Goal: Task Accomplishment & Management: Use online tool/utility

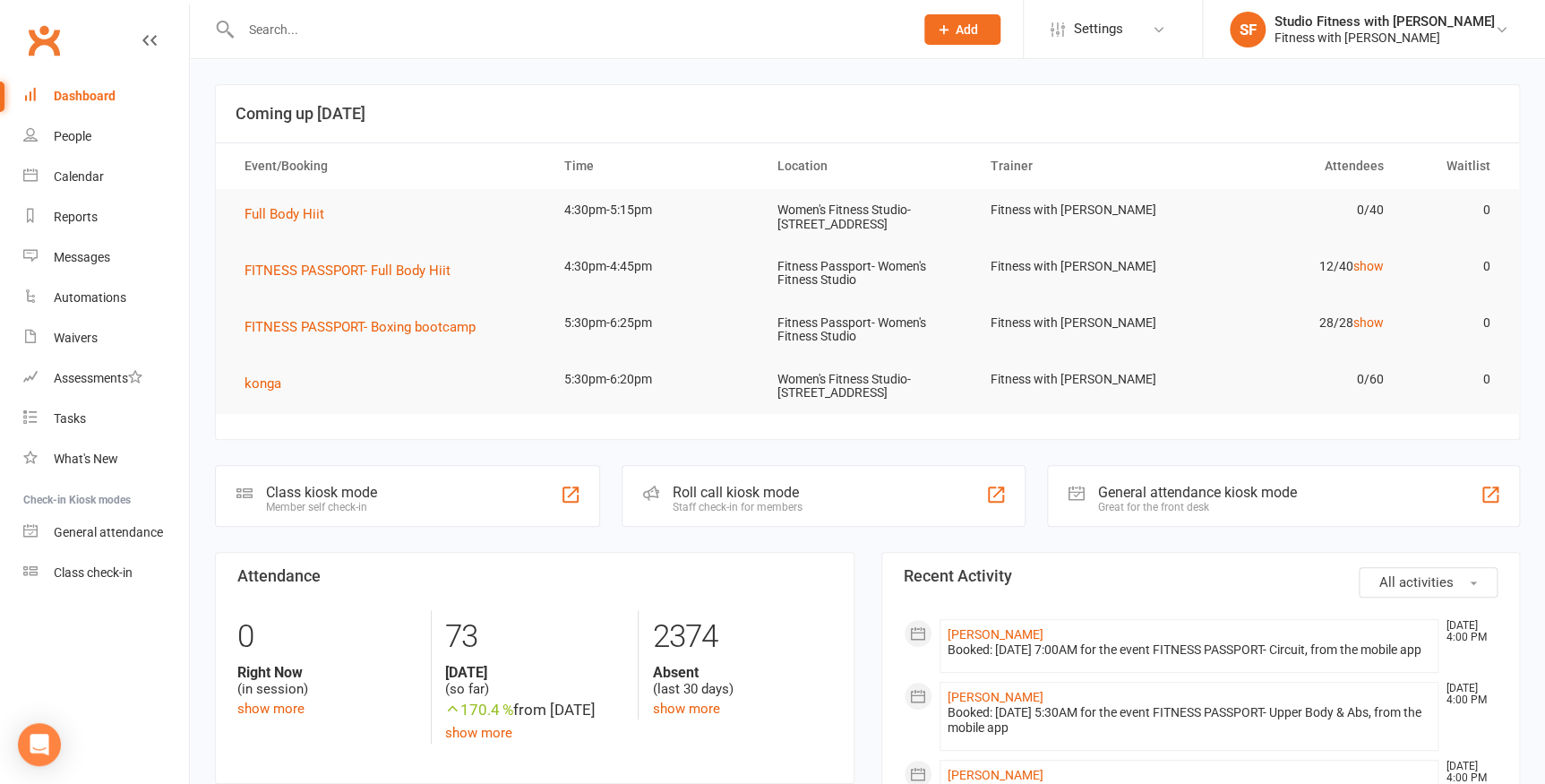
click at [349, 511] on div "Member self check-in" at bounding box center [321, 506] width 111 height 12
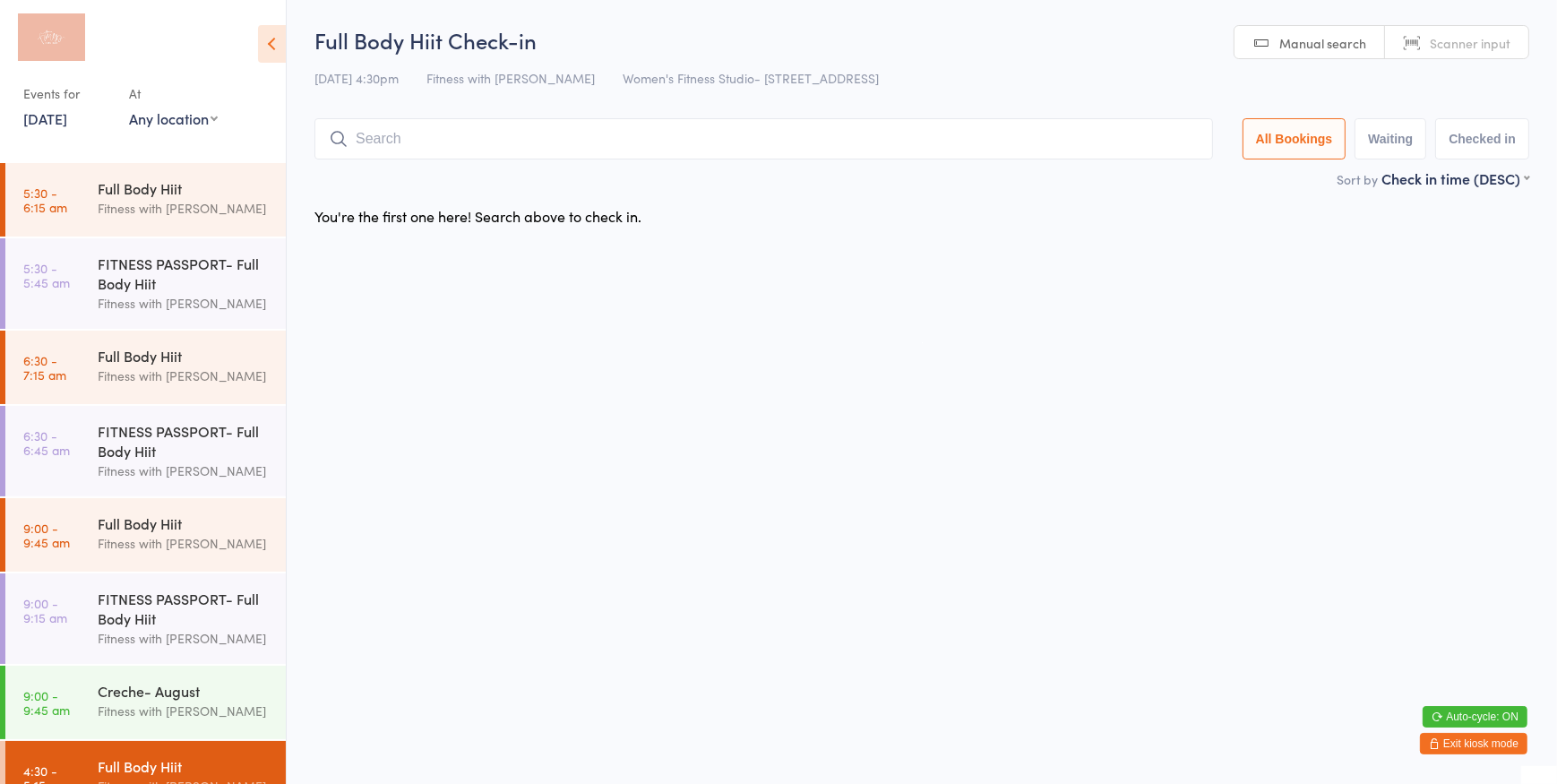
click at [202, 119] on select "Any location Women's Fitness Studio- [STREET_ADDRESS], [GEOGRAPHIC_DATA] Fitnes…" at bounding box center [172, 117] width 89 height 20
select select "0"
click at [129, 108] on select "Any location Women's Fitness Studio- [STREET_ADDRESS], [GEOGRAPHIC_DATA] Fitnes…" at bounding box center [172, 117] width 89 height 20
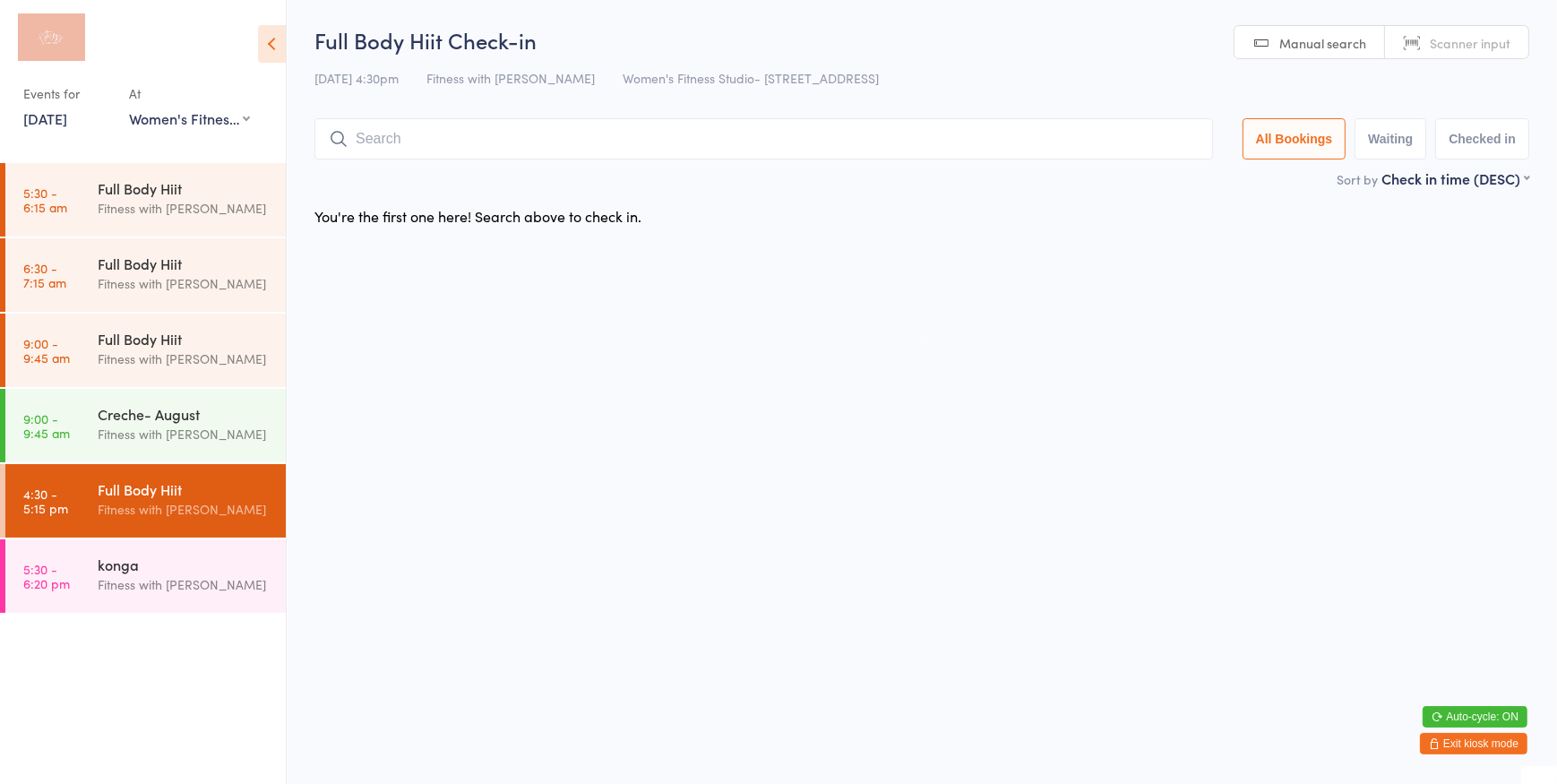
click at [1297, 40] on span "Manual search" at bounding box center [1322, 43] width 87 height 18
type input "6431"
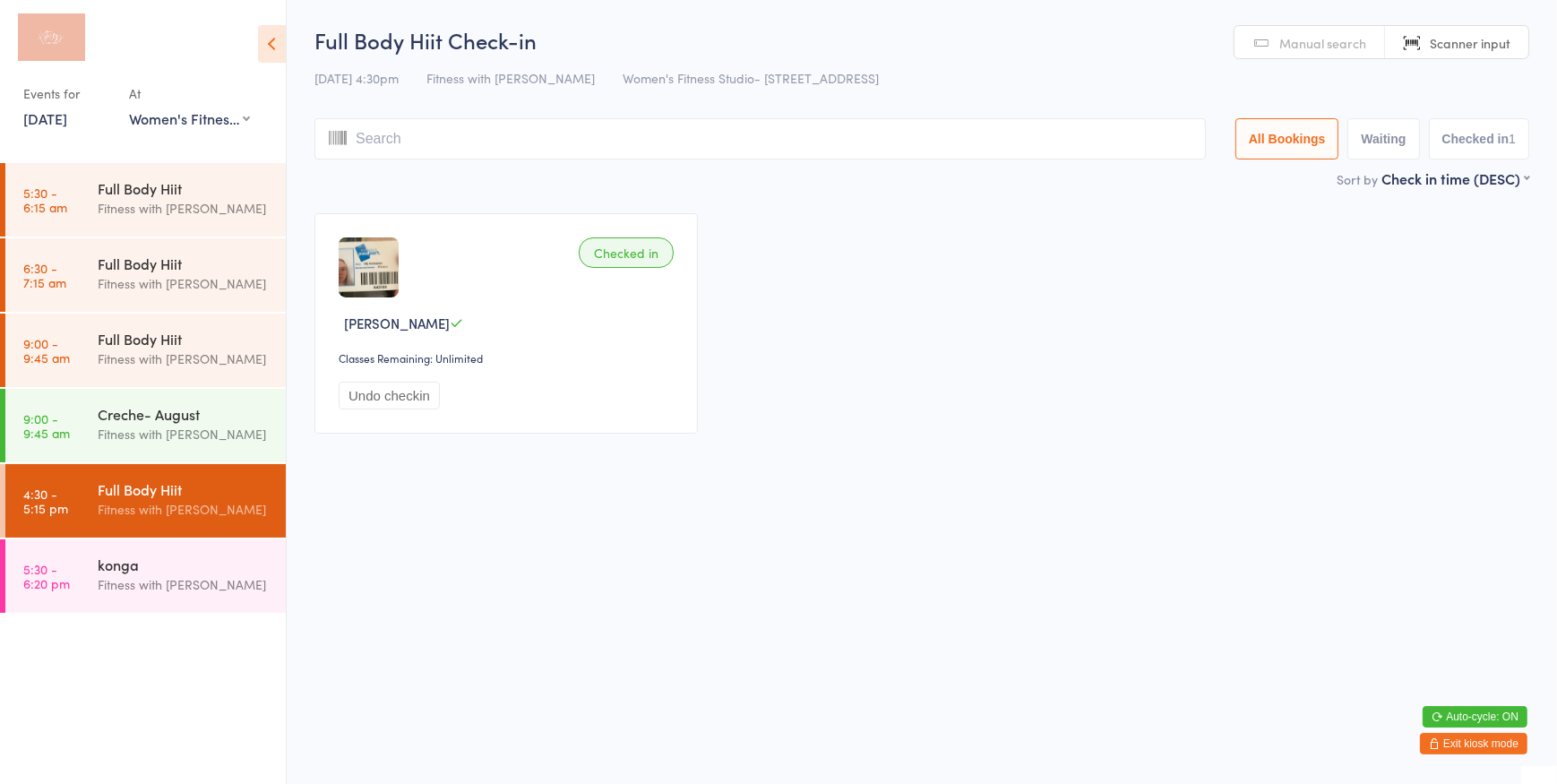
click at [1297, 40] on span "Manual search" at bounding box center [1322, 43] width 87 height 18
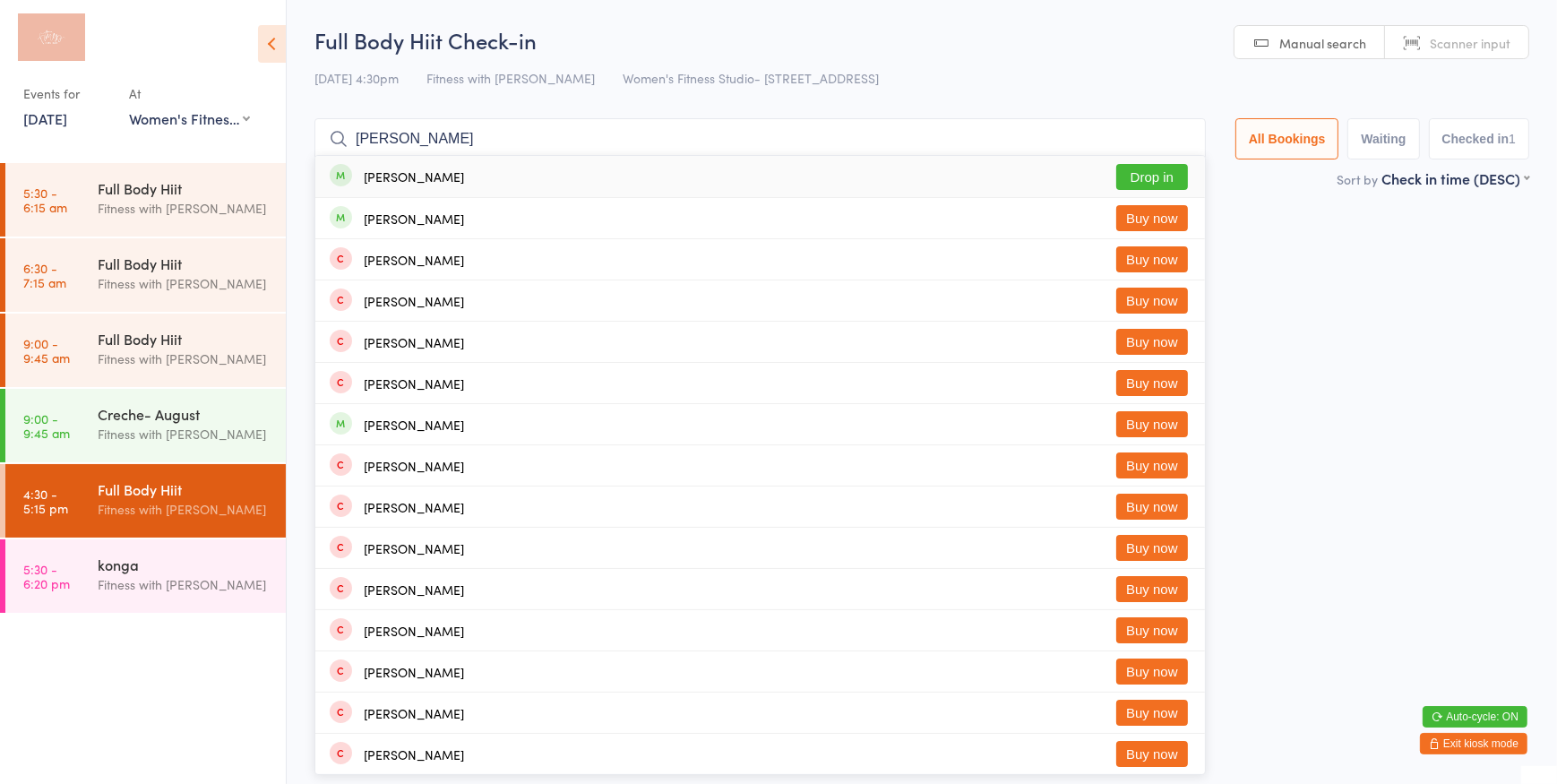
type input "[PERSON_NAME]"
click at [1165, 179] on button "Drop in" at bounding box center [1151, 177] width 72 height 26
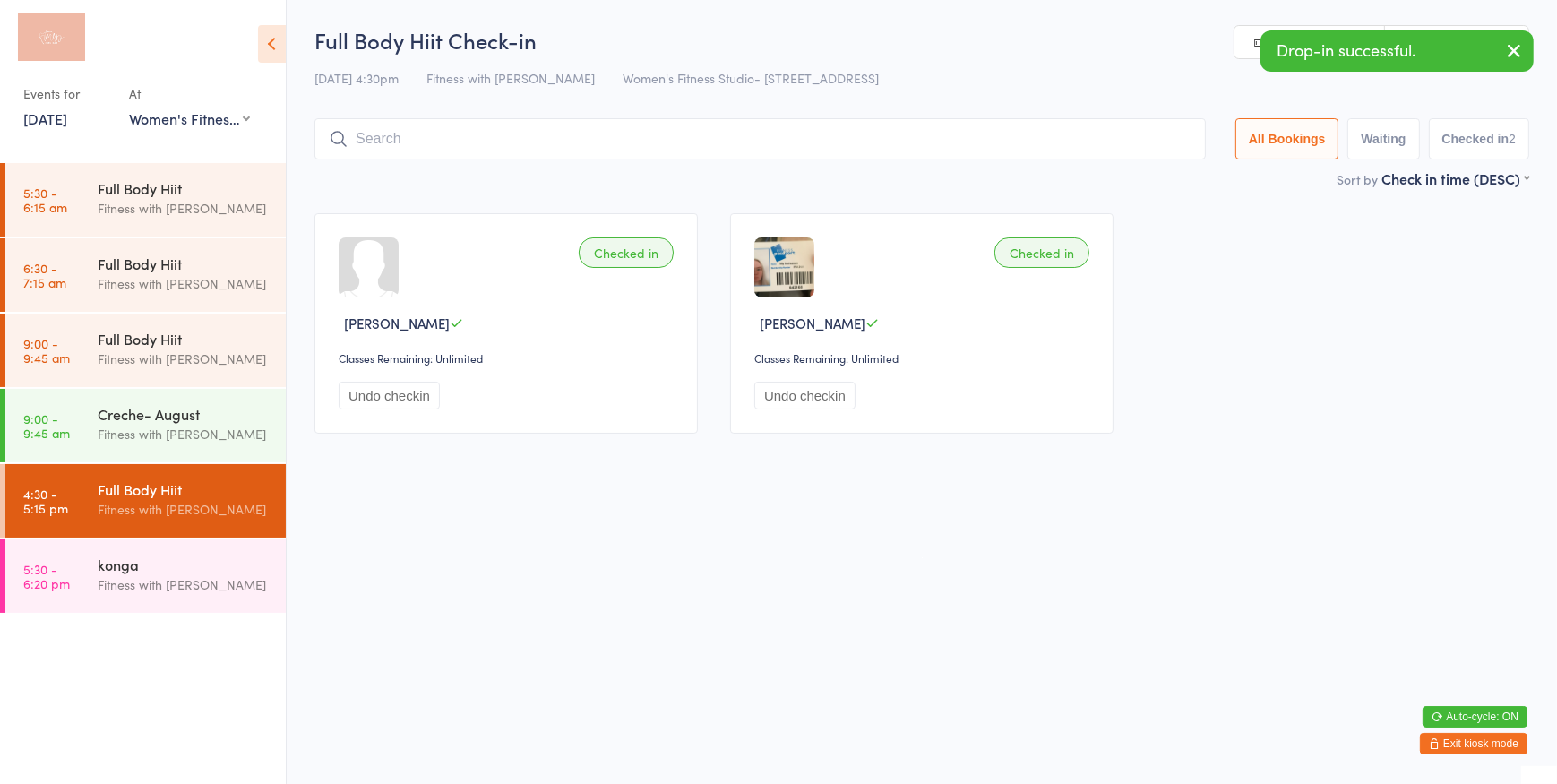
click at [1519, 53] on icon "button" at bounding box center [1513, 50] width 21 height 22
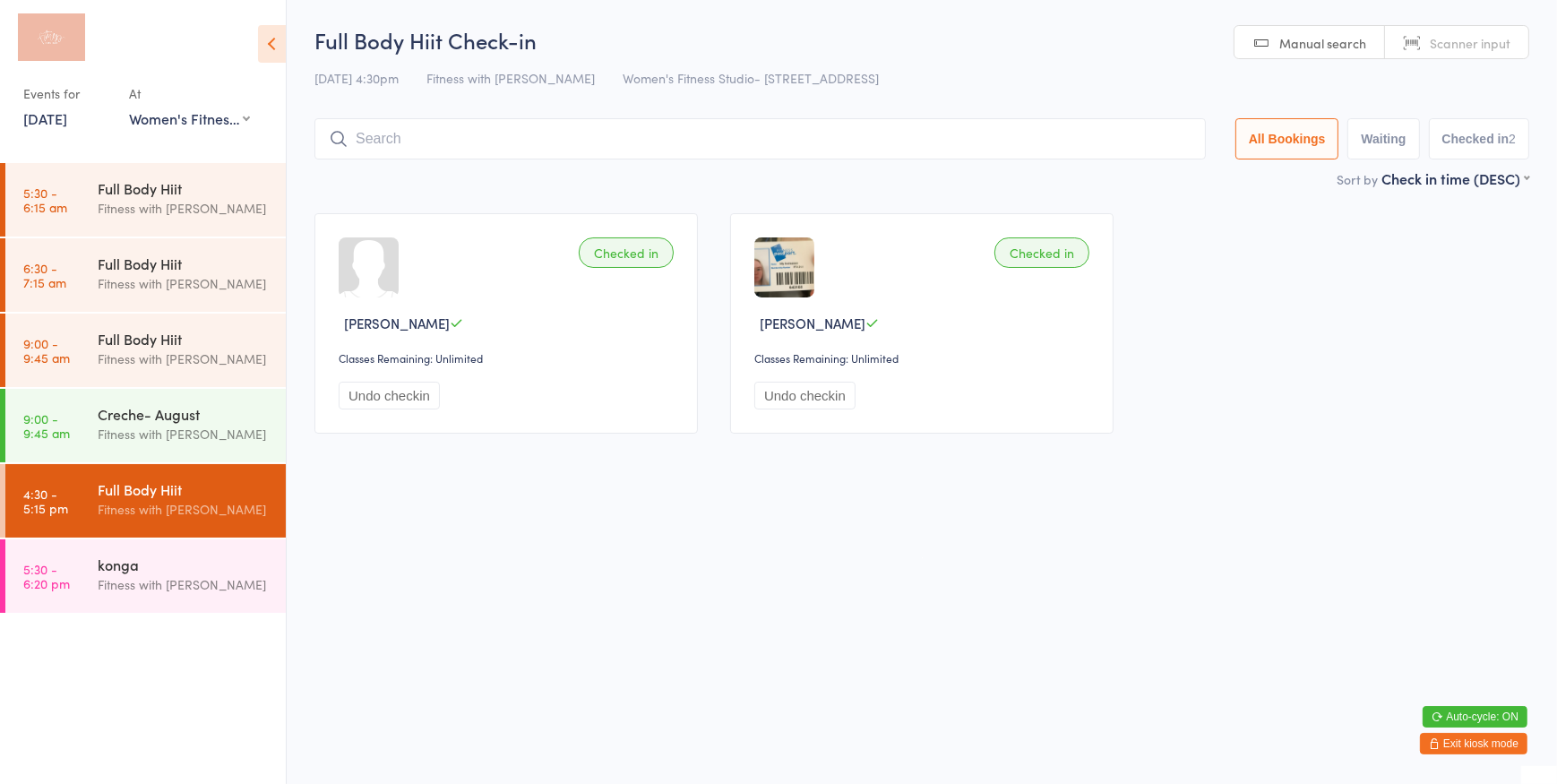
click at [537, 139] on input "search" at bounding box center [760, 139] width 891 height 41
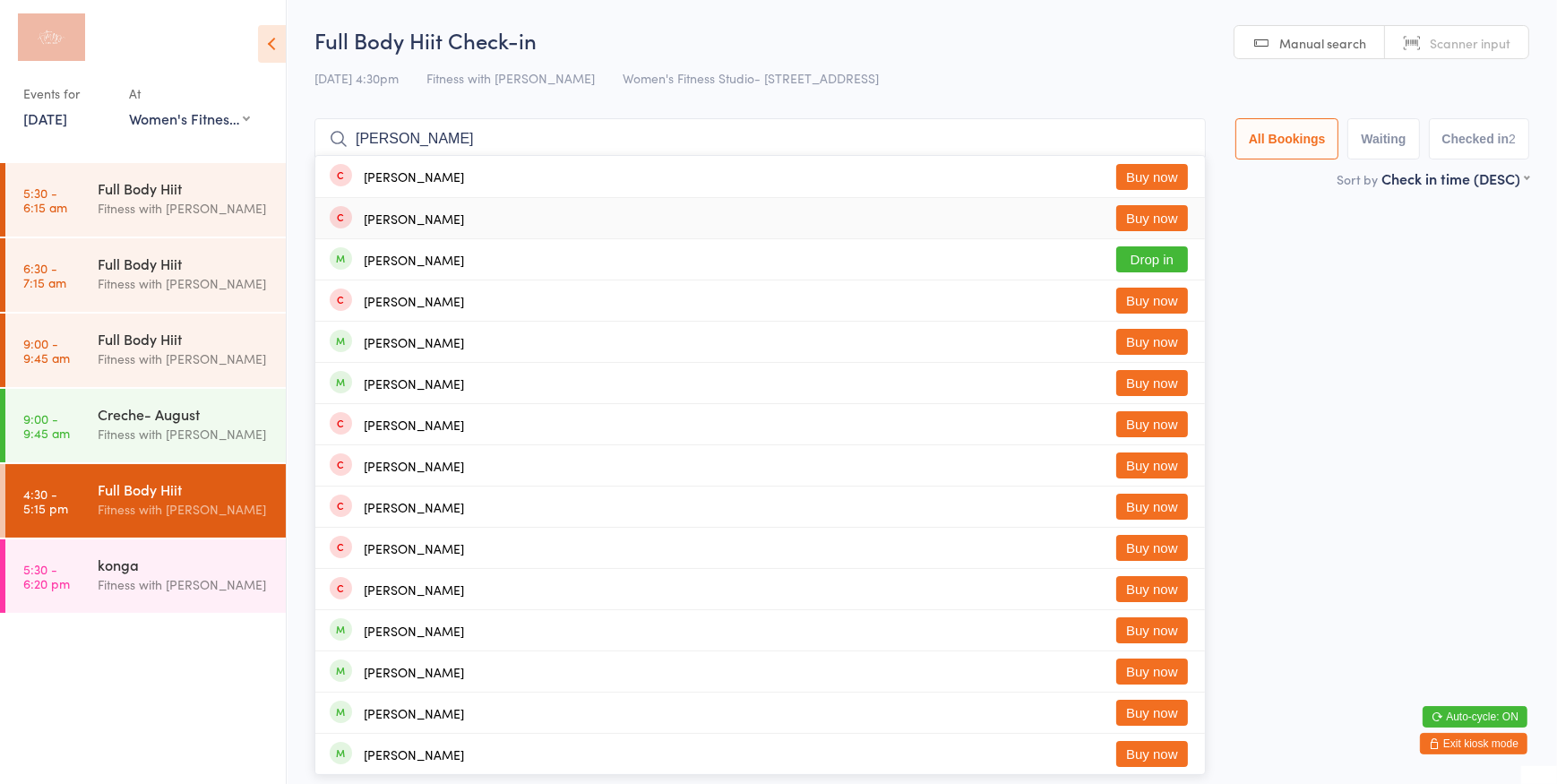
type input "[PERSON_NAME]"
click at [1124, 218] on button "Buy now" at bounding box center [1151, 218] width 72 height 26
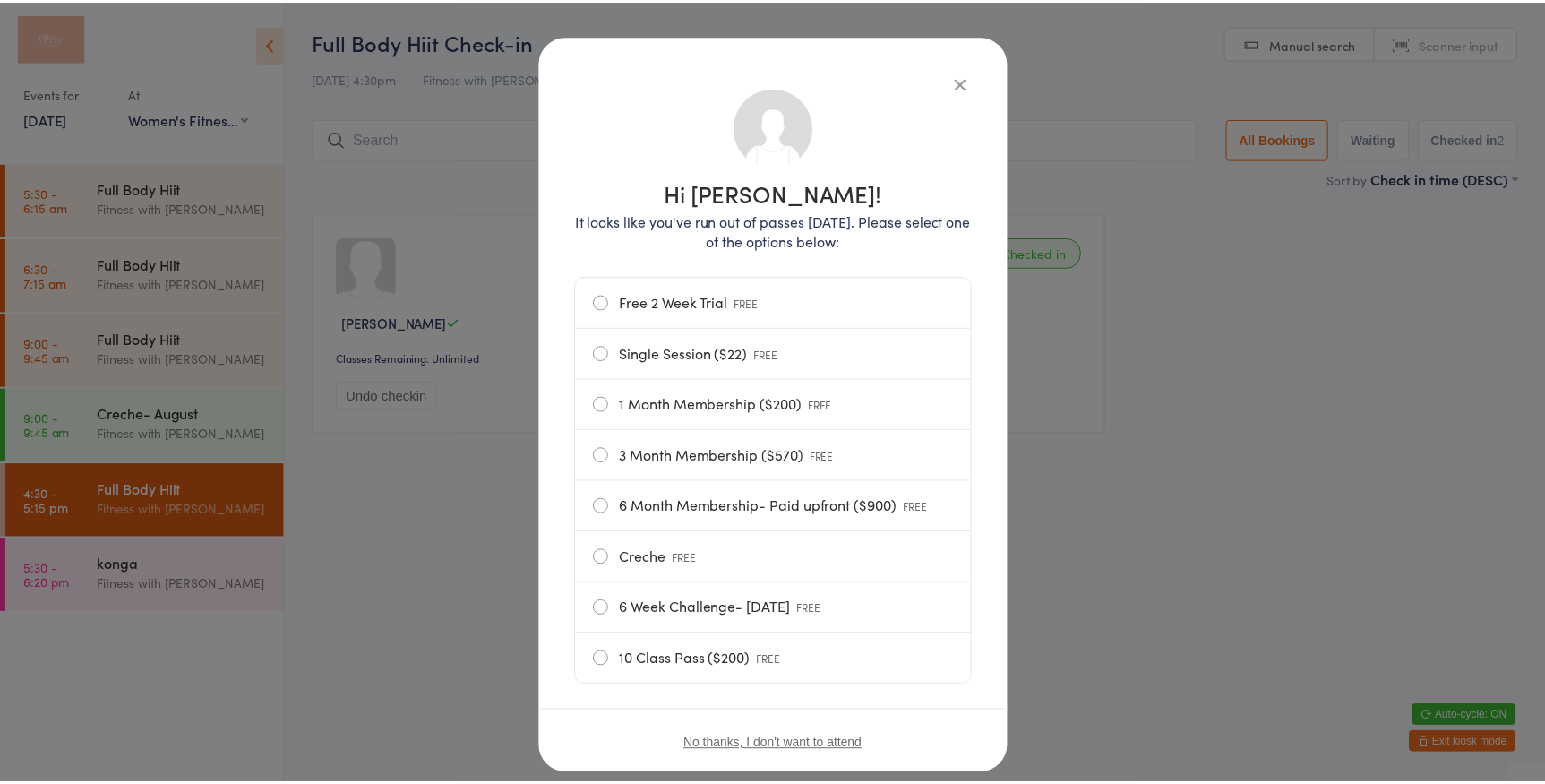
scroll to position [80, 0]
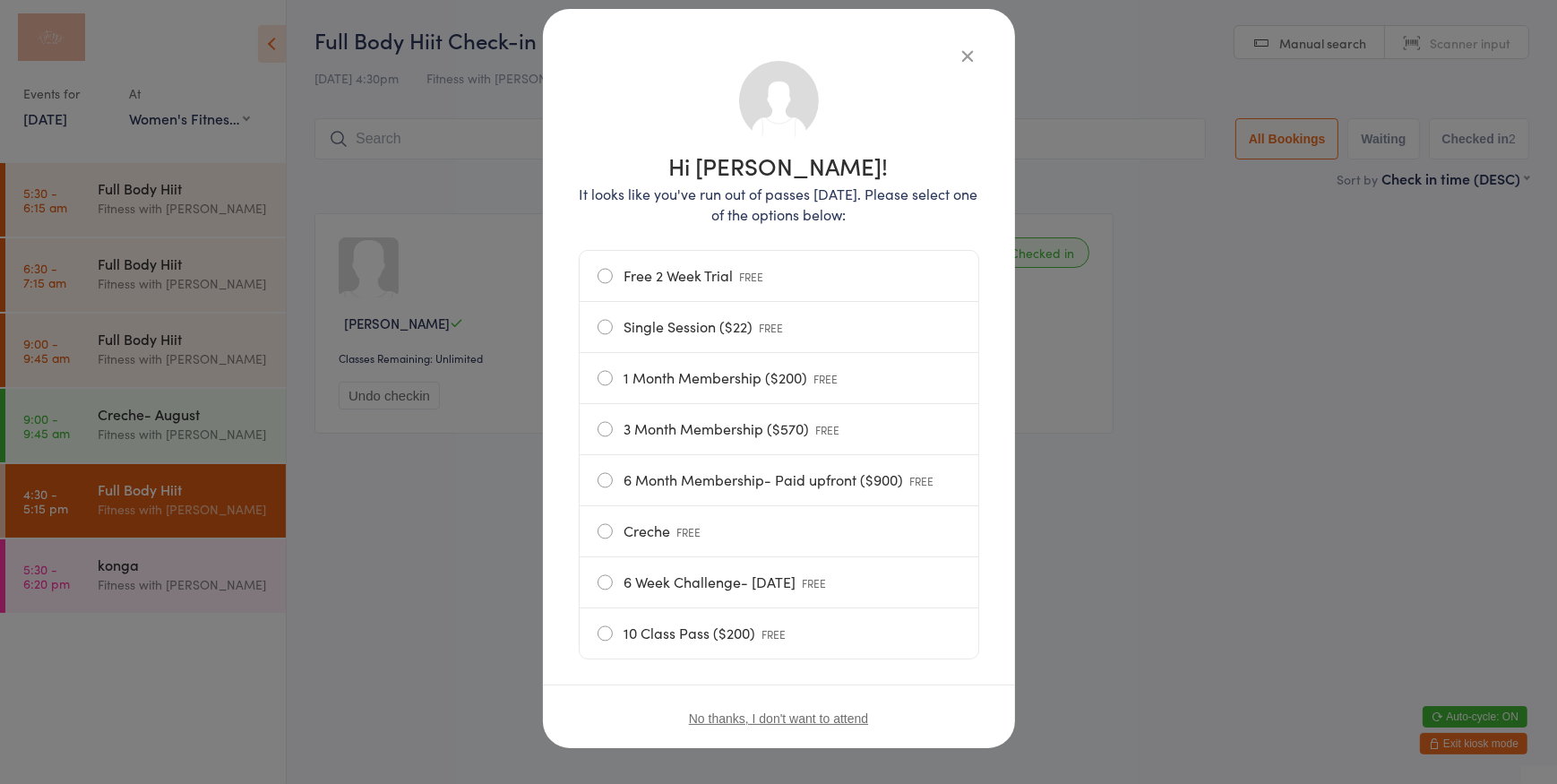
click at [598, 635] on label "10 Class Pass ($200) FREE" at bounding box center [778, 633] width 363 height 50
click at [0, 0] on input "10 Class Pass ($200) FREE" at bounding box center [0, 0] width 0 height 0
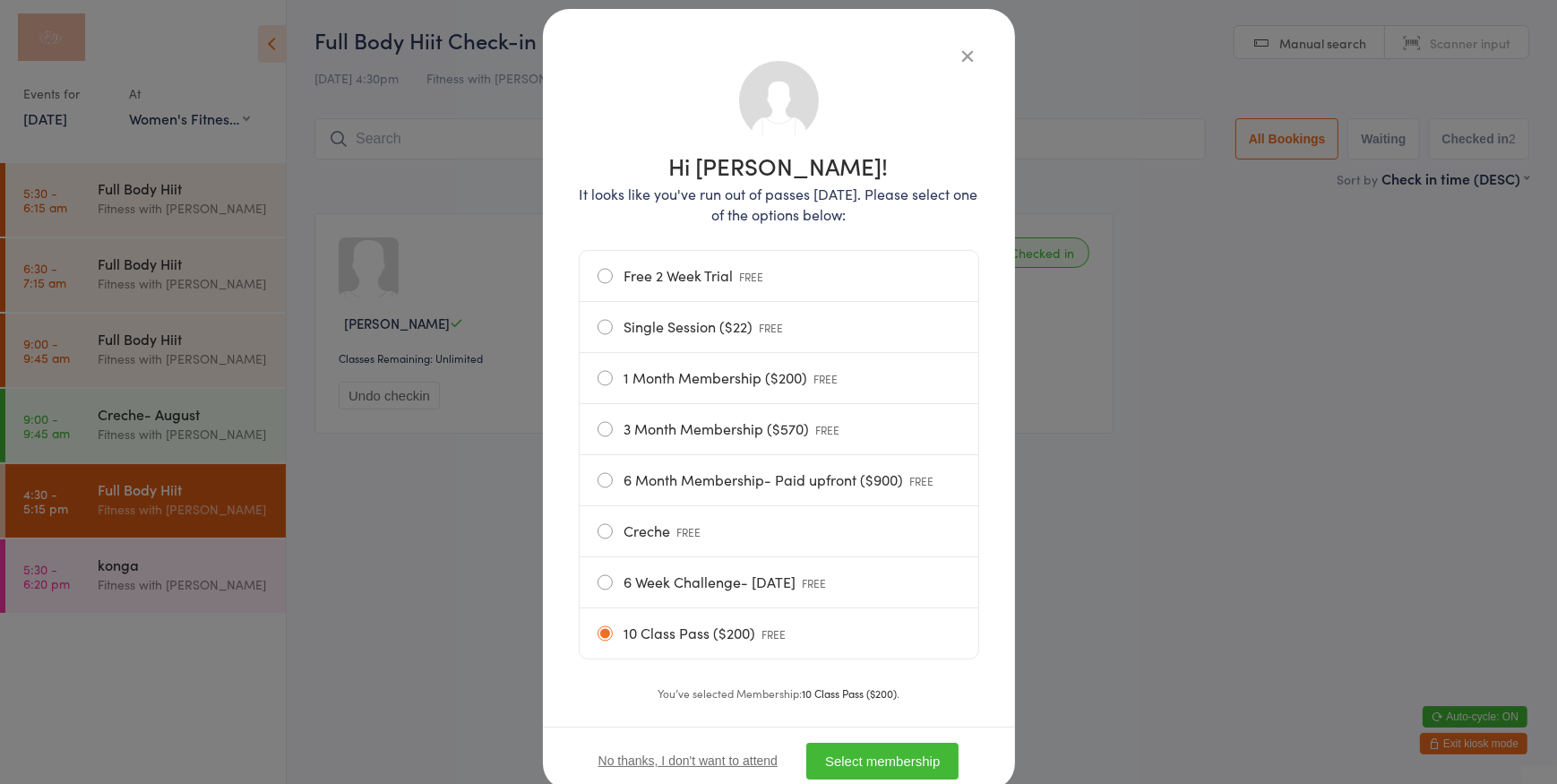
click at [903, 757] on button "Select membership" at bounding box center [882, 760] width 152 height 36
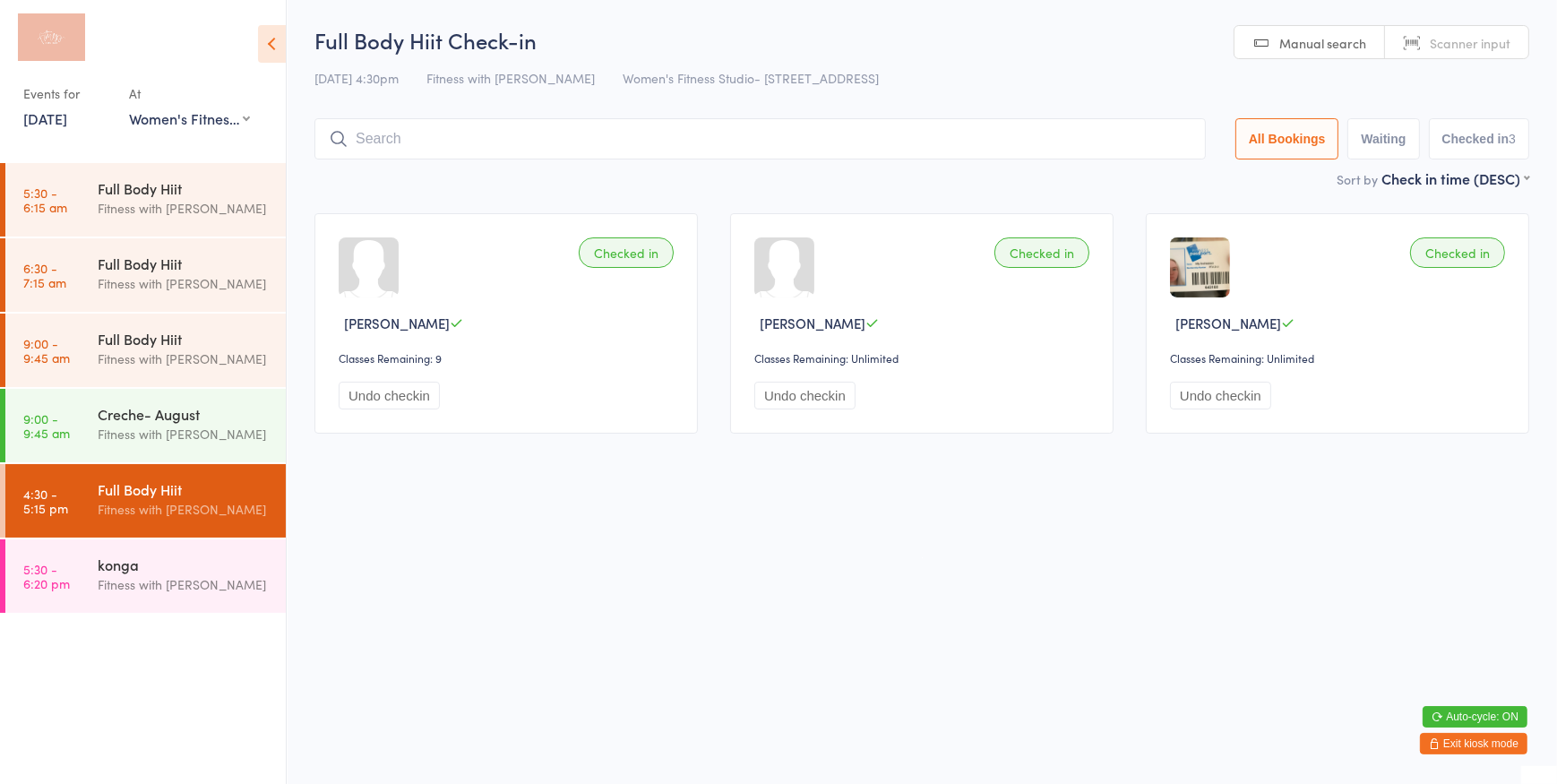
click at [1442, 36] on span "Scanner input" at bounding box center [1469, 43] width 80 height 18
type input "937"
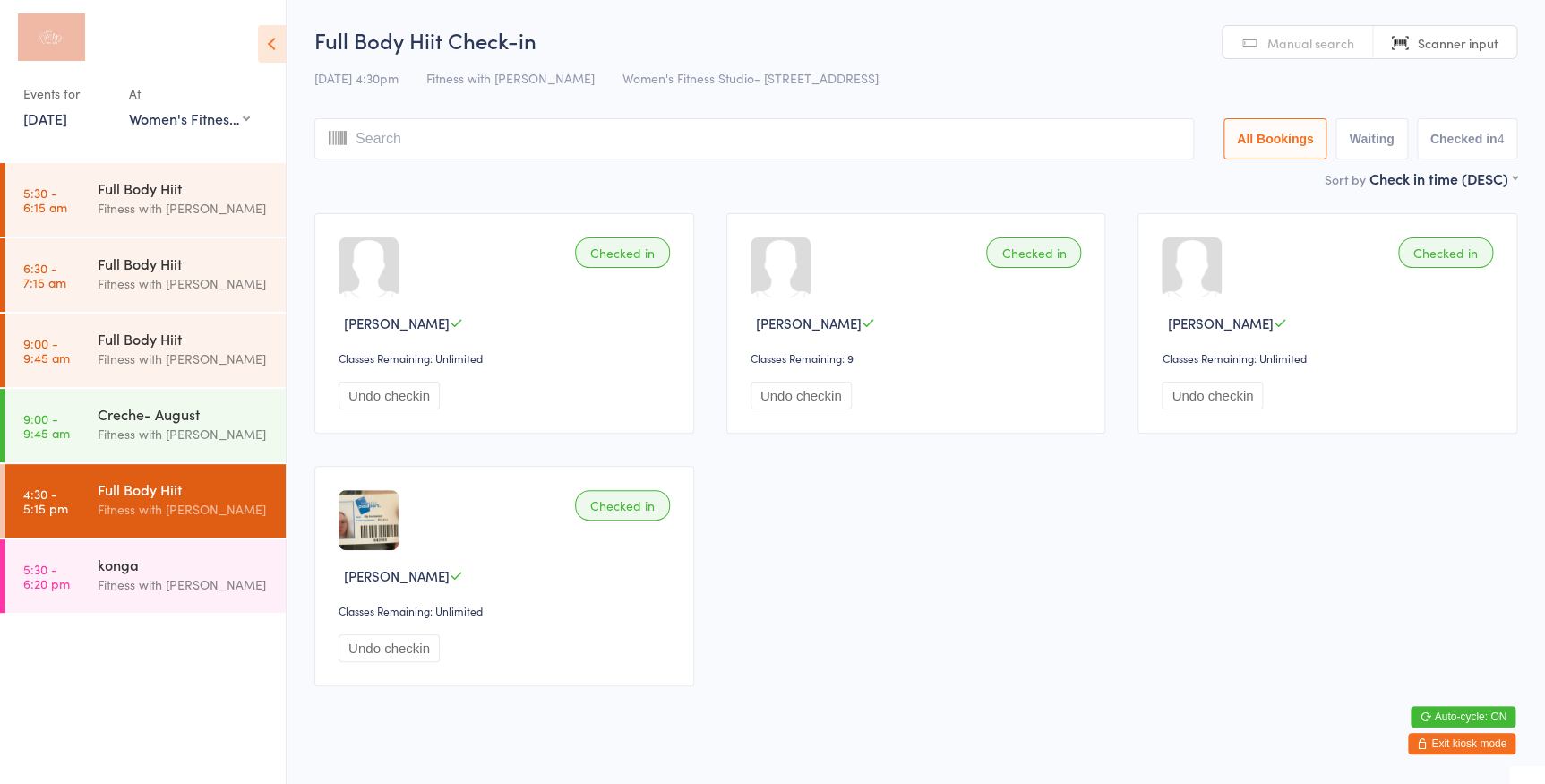
click at [1311, 48] on span "Manual search" at bounding box center [1310, 43] width 87 height 18
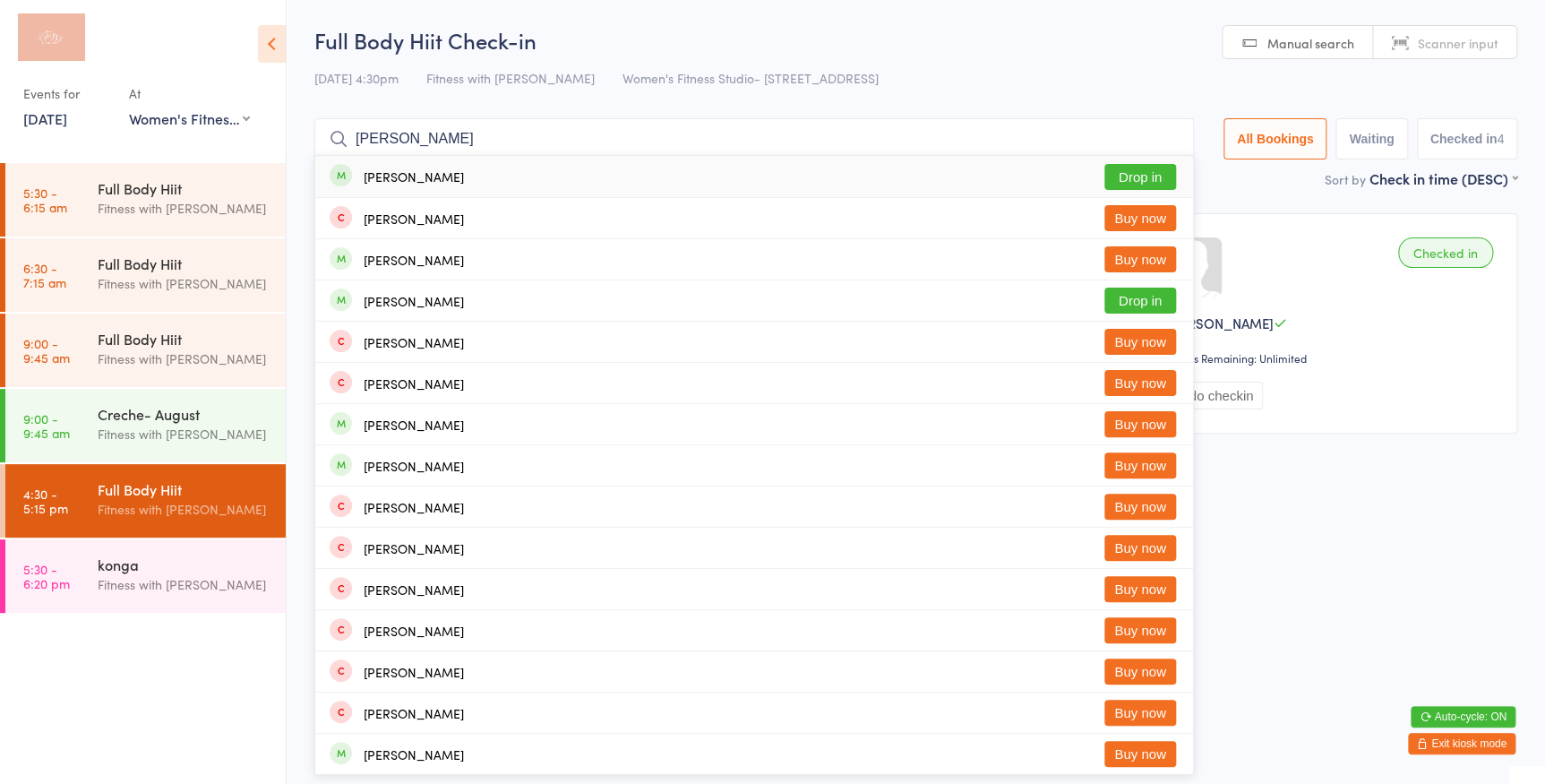
type input "[PERSON_NAME]"
click at [1152, 185] on button "Drop in" at bounding box center [1140, 177] width 72 height 26
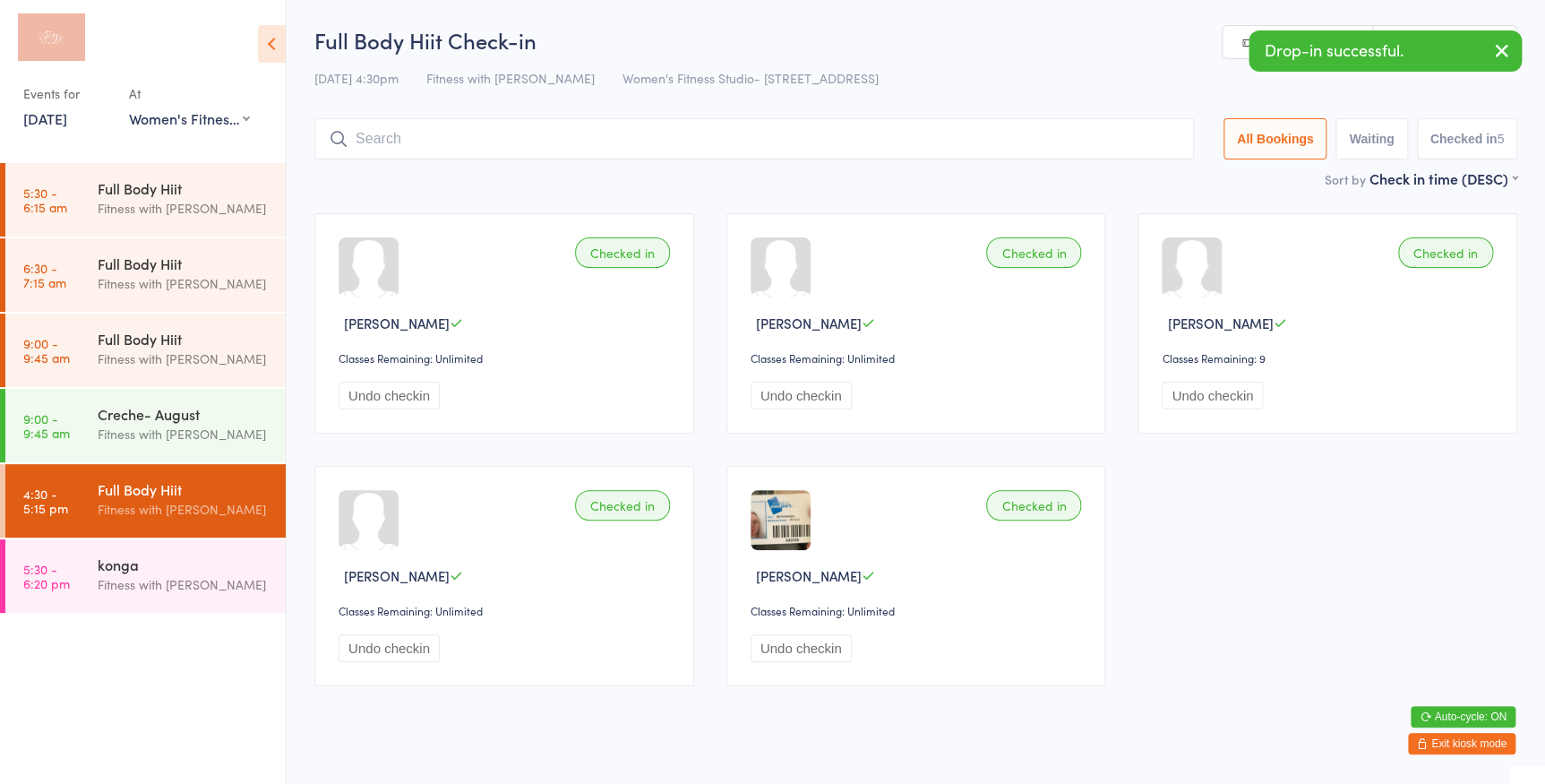
click at [1497, 49] on icon "button" at bounding box center [1502, 50] width 21 height 22
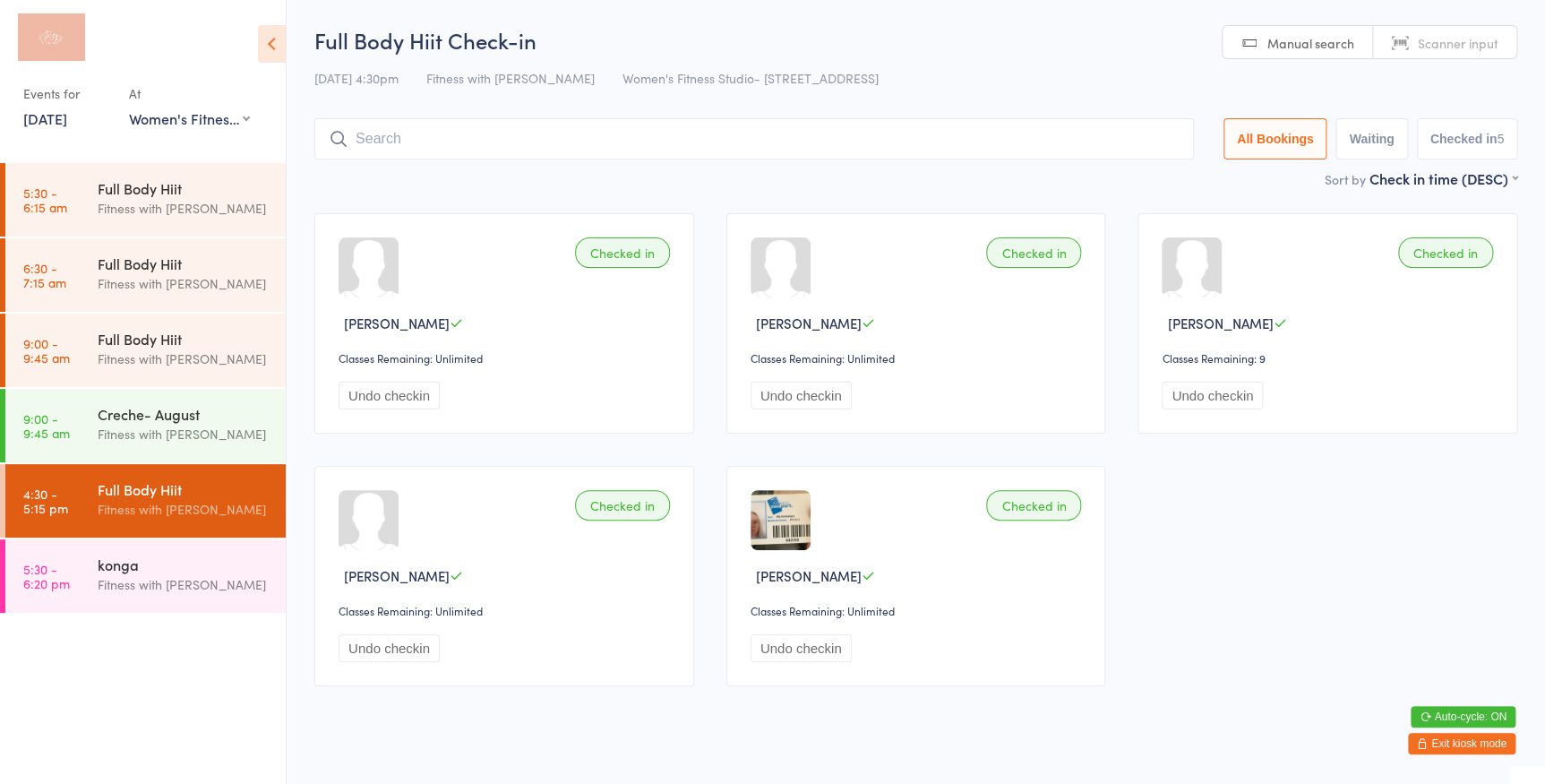
click at [1480, 47] on span "Scanner input" at bounding box center [1458, 43] width 80 height 18
type input "796"
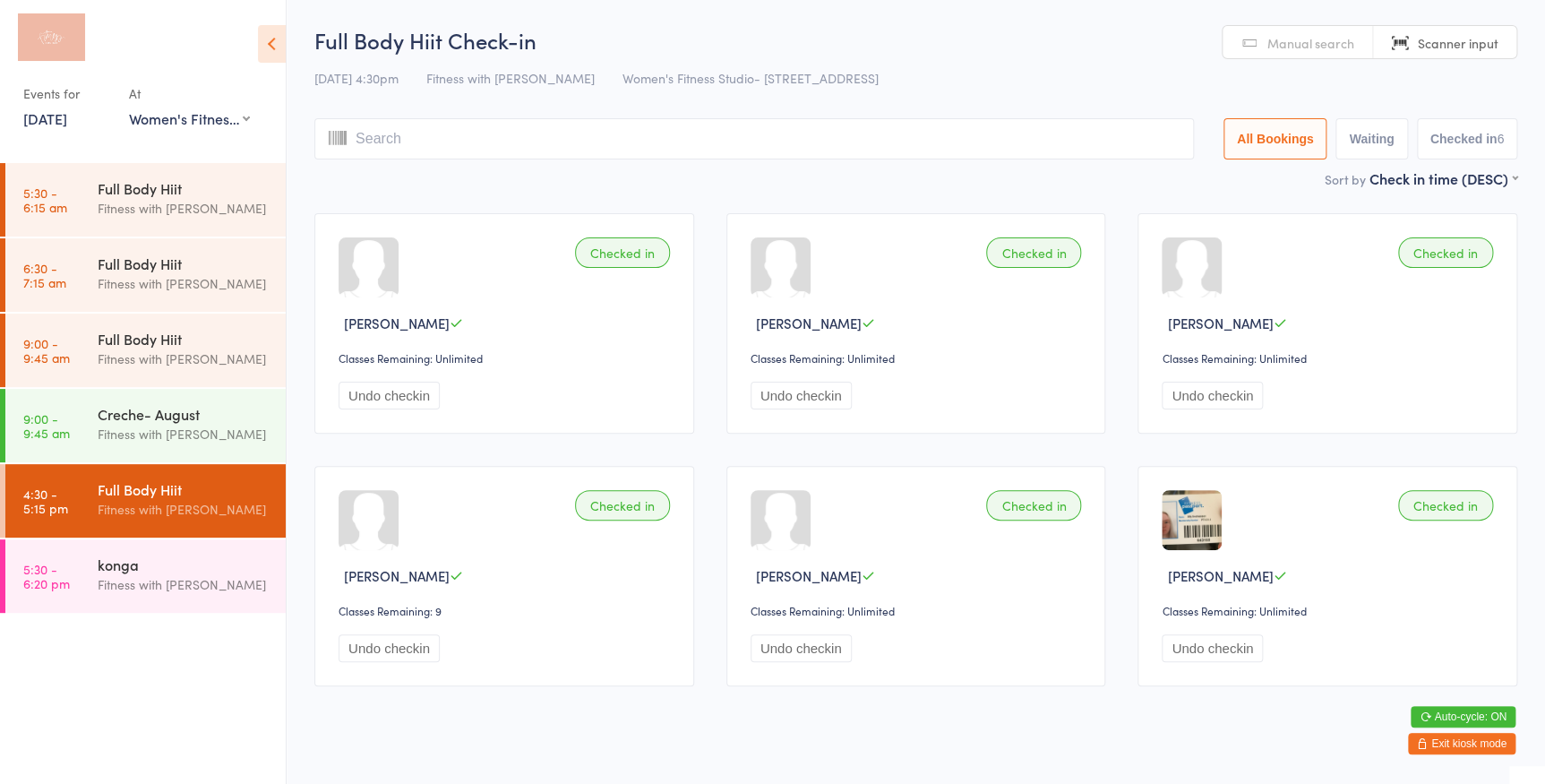
click at [1257, 39] on link "Manual search" at bounding box center [1297, 43] width 150 height 34
type input ";"
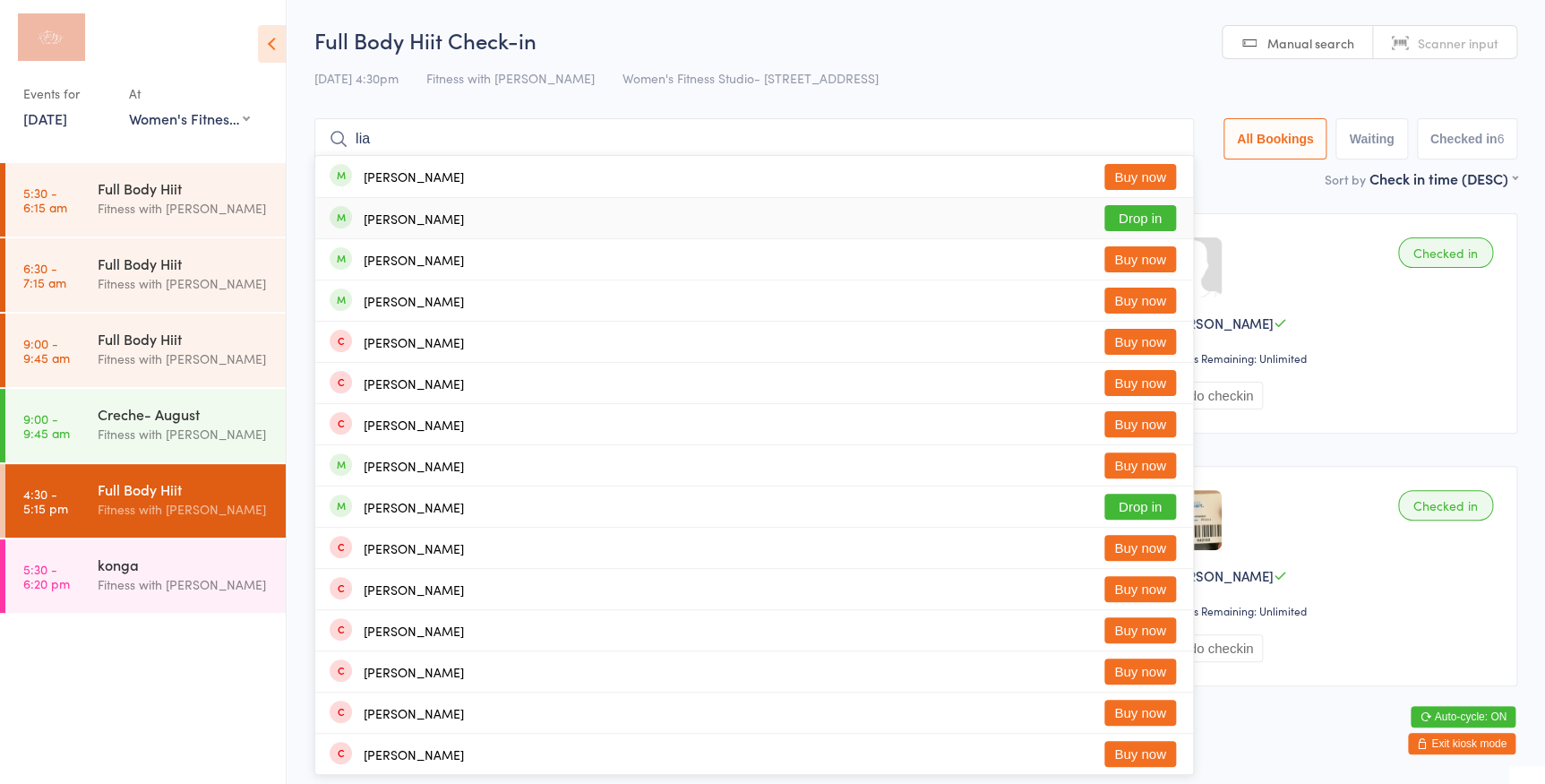
type input "lia"
click at [1170, 234] on div "[PERSON_NAME] Drop in" at bounding box center [754, 217] width 878 height 40
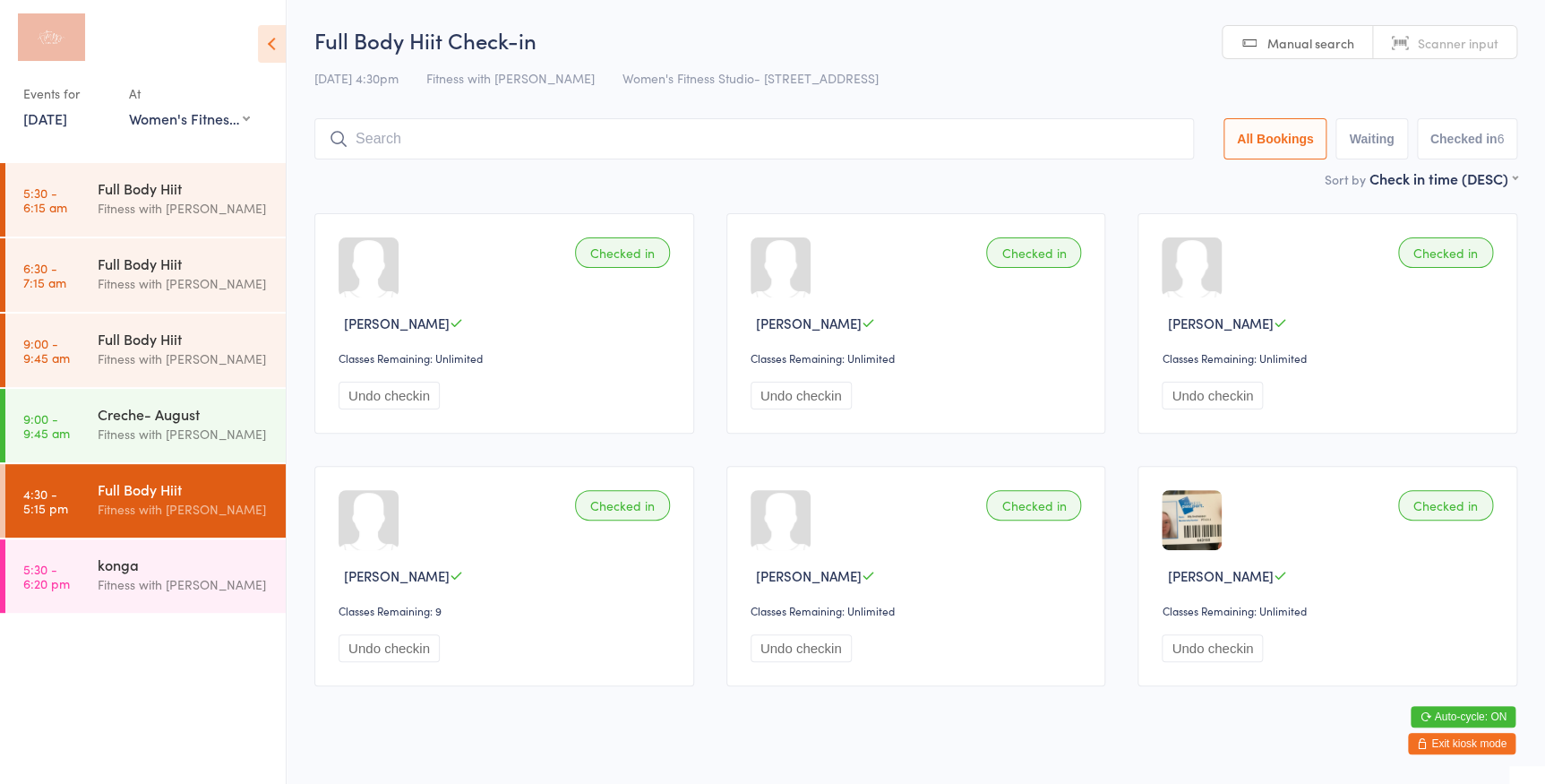
click at [1167, 230] on div "Checked in [PERSON_NAME] Classes Remaining: Unlimited Undo checkin" at bounding box center [1327, 323] width 379 height 220
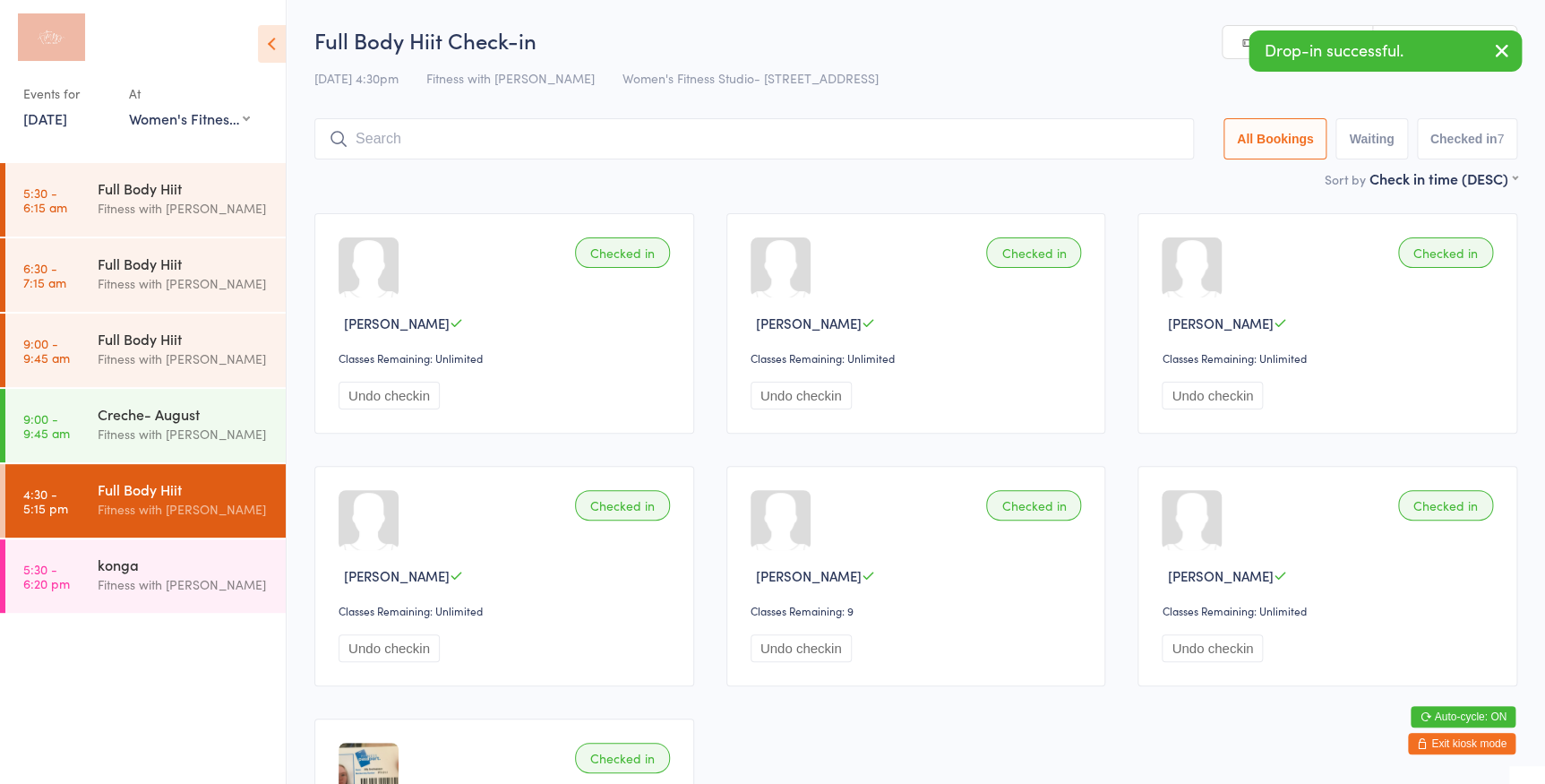
click at [1512, 53] on icon "button" at bounding box center [1502, 50] width 21 height 22
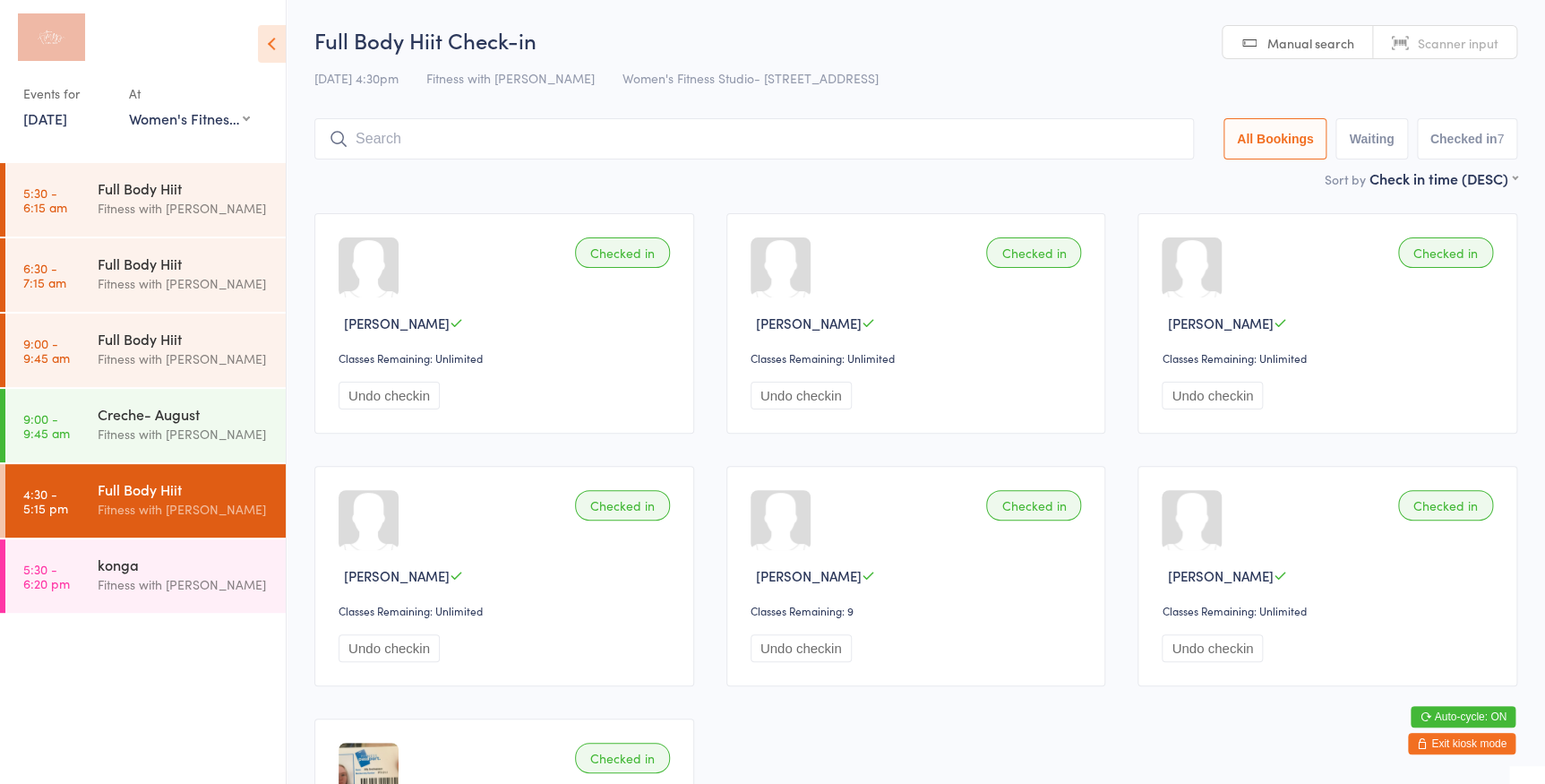
click at [1293, 47] on span "Manual search" at bounding box center [1310, 43] width 87 height 18
